Goal: Complete application form

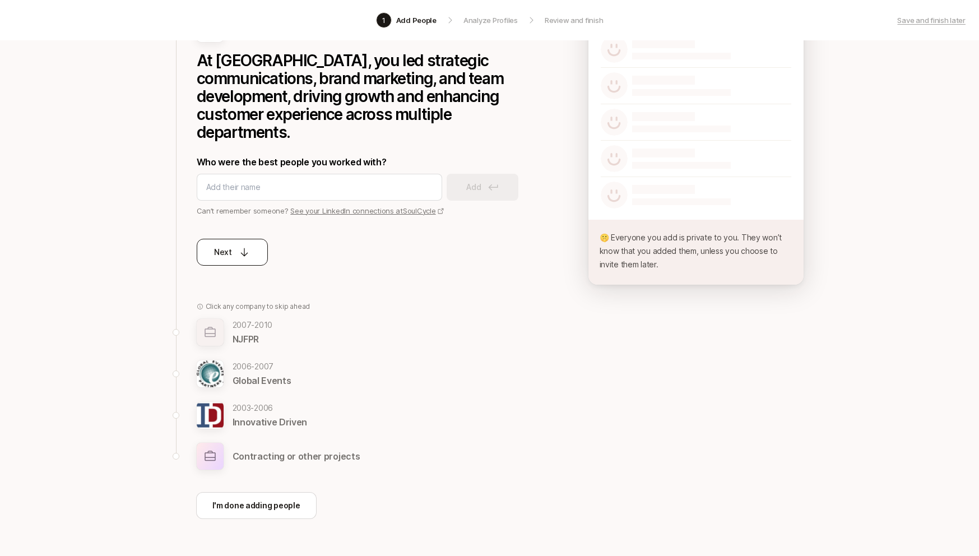
click at [244, 247] on icon at bounding box center [244, 252] width 11 height 11
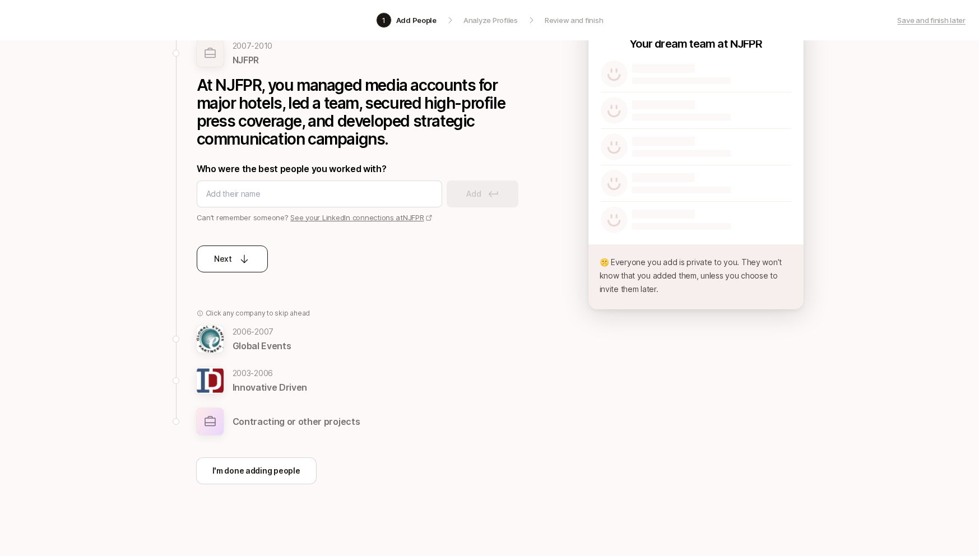
click at [244, 257] on icon at bounding box center [244, 258] width 11 height 11
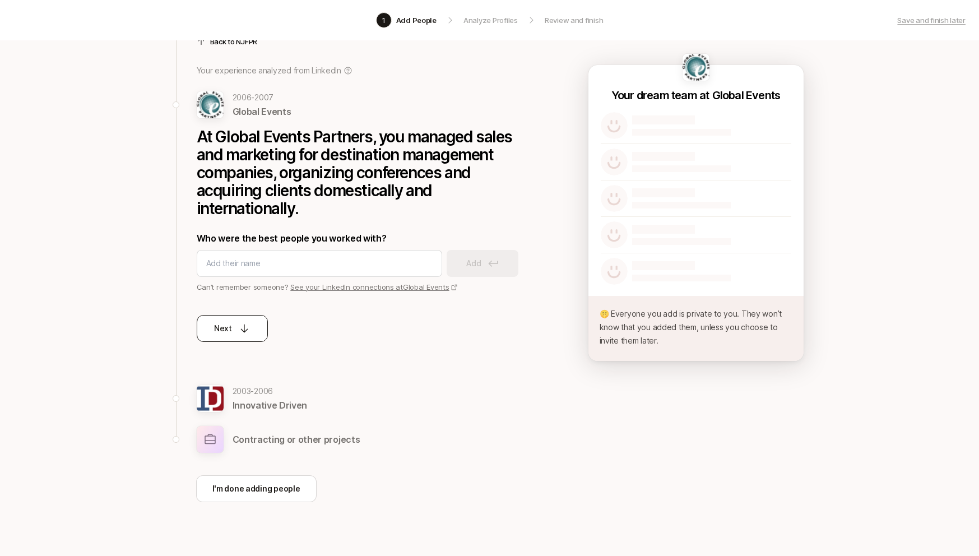
click at [240, 321] on button "Next" at bounding box center [232, 328] width 71 height 27
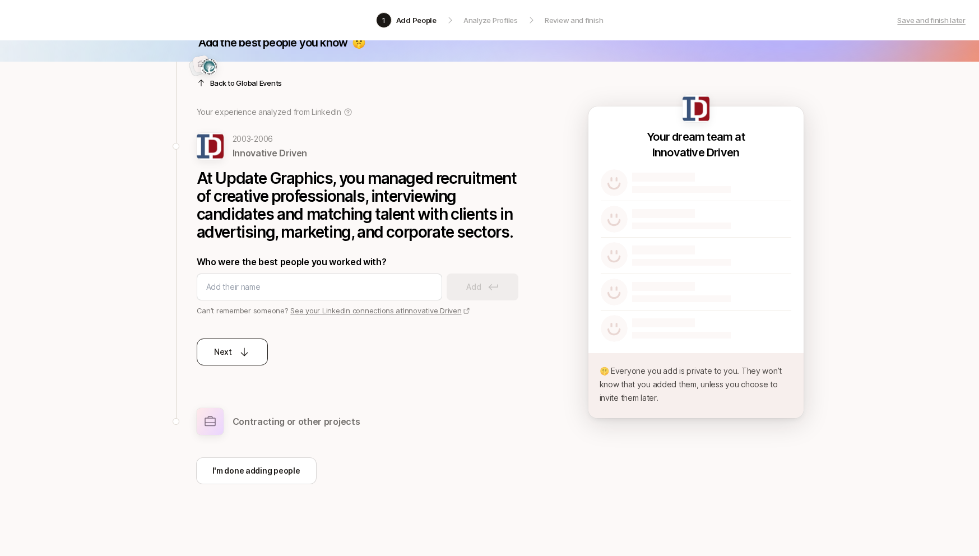
click at [242, 338] on div "Next" at bounding box center [365, 340] width 336 height 49
click at [244, 349] on icon at bounding box center [244, 351] width 11 height 11
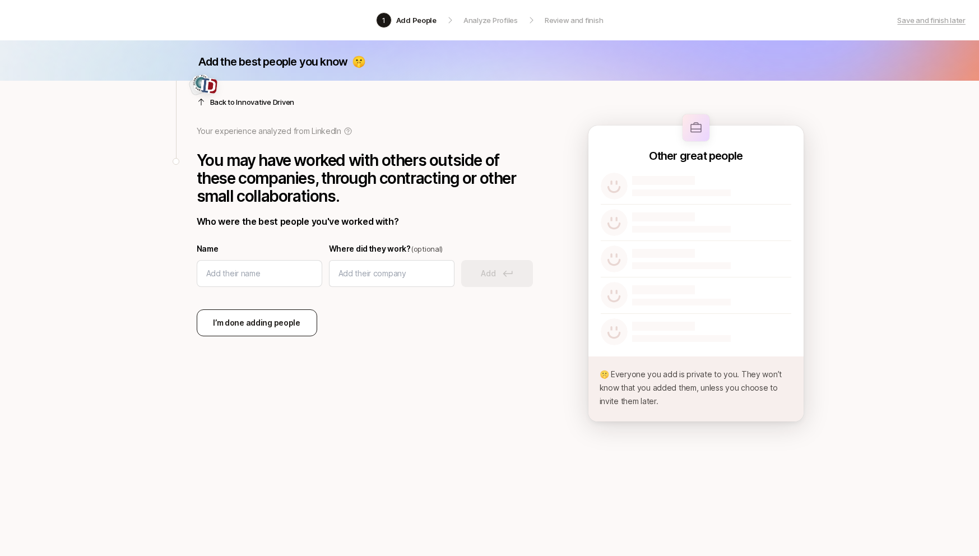
click at [257, 325] on p "I’m done adding people" at bounding box center [256, 322] width 87 height 13
